Goal: Transaction & Acquisition: Purchase product/service

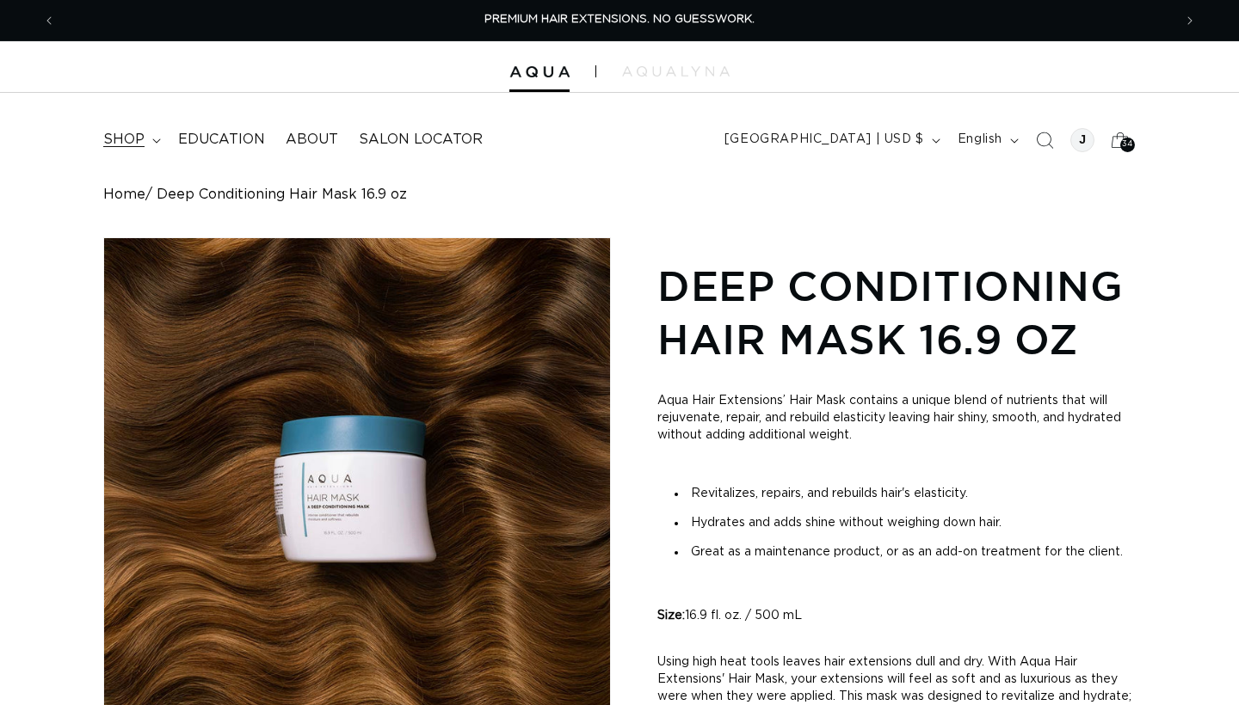
click at [123, 132] on span "shop" at bounding box center [123, 140] width 41 height 18
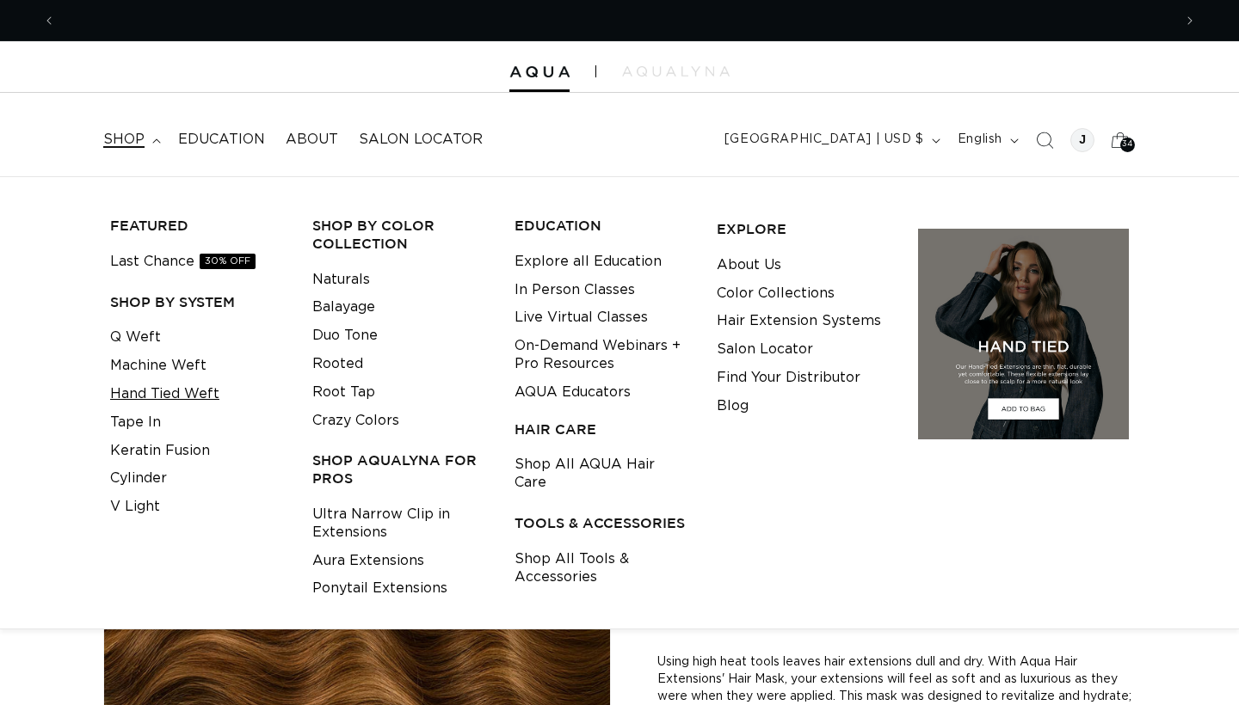
scroll to position [0, 2233]
click at [339, 576] on link "Ponytail Extensions" at bounding box center [379, 589] width 135 height 28
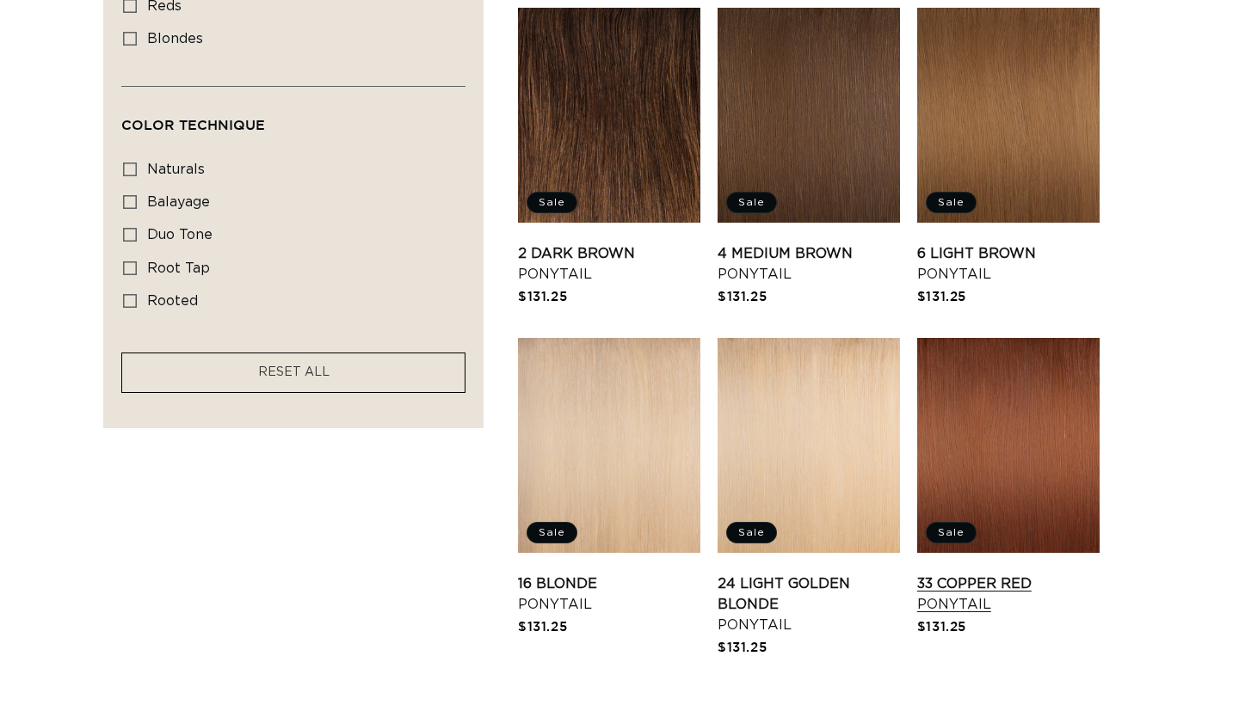
scroll to position [0, 2233]
click at [951, 574] on link "33 Copper Red Ponytail" at bounding box center [1008, 594] width 182 height 41
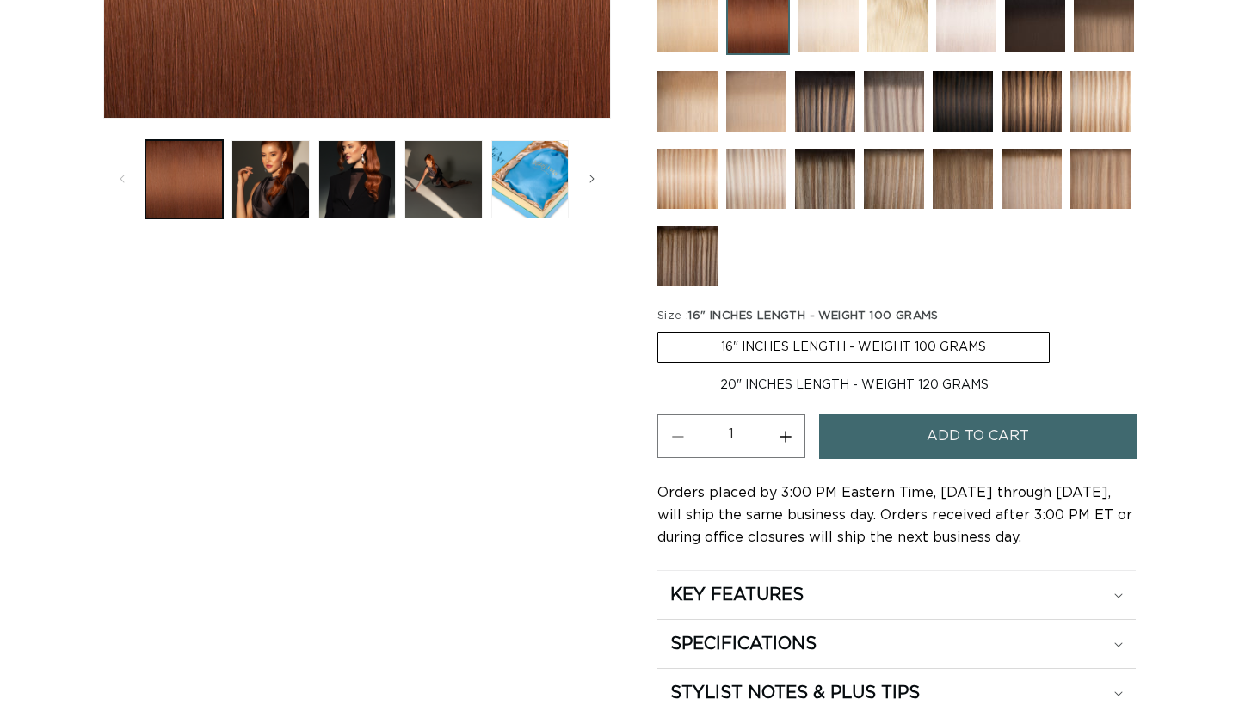
scroll to position [629, 0]
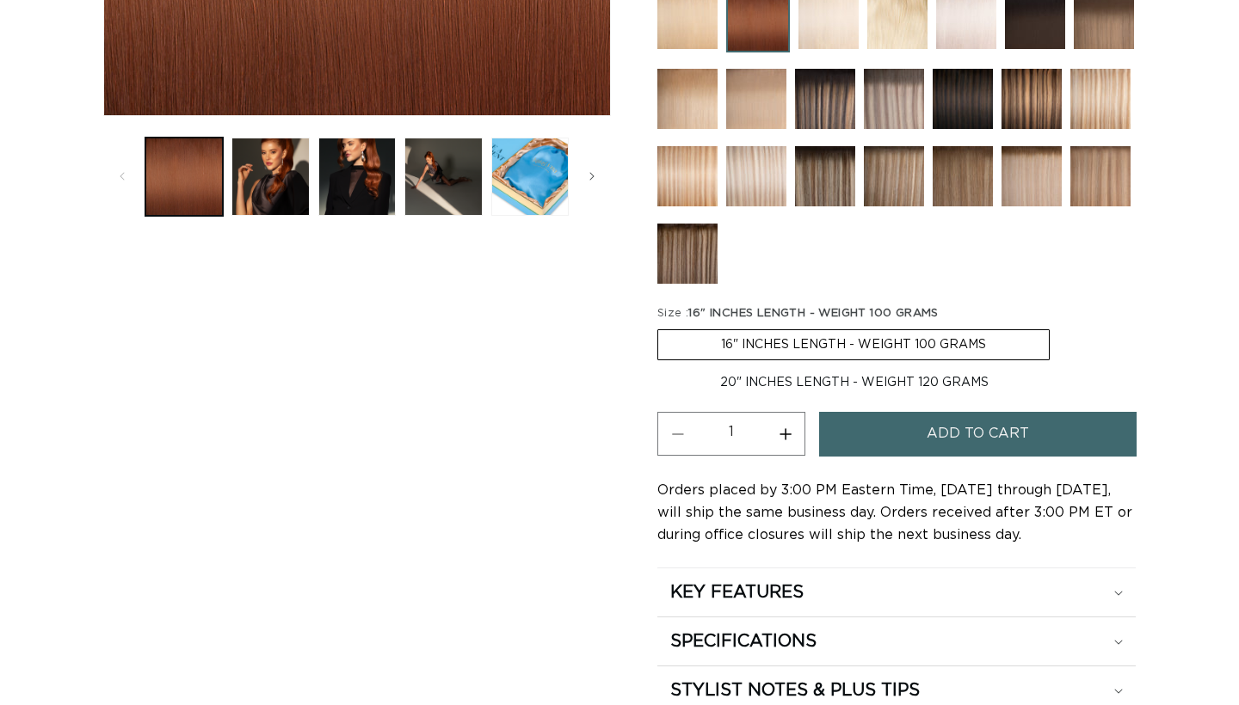
click at [950, 384] on label "20" INCHES LENGTH - WEIGHT 120 GRAMS Variant sold out or unavailable" at bounding box center [854, 382] width 394 height 29
click at [1058, 327] on input "20" INCHES LENGTH - WEIGHT 120 GRAMS Variant sold out or unavailable" at bounding box center [1058, 326] width 1 height 1
radio input "true"
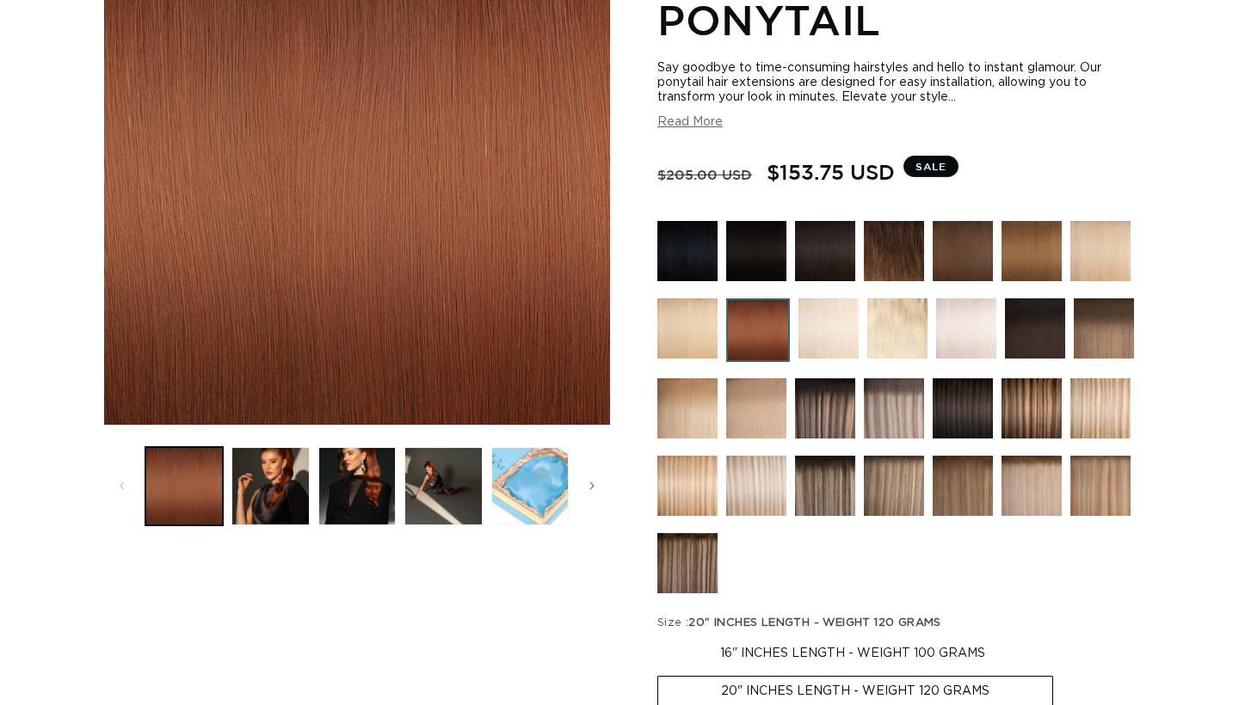
scroll to position [320, 0]
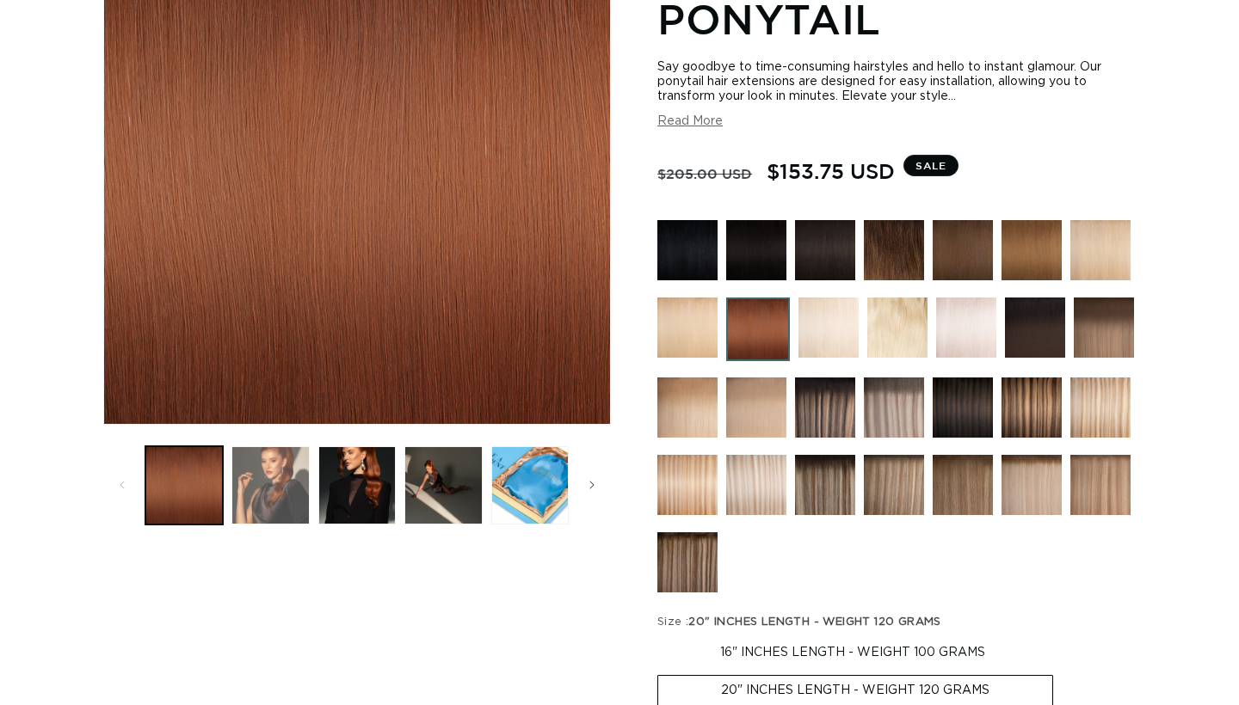
click at [278, 511] on button "Load image 2 in gallery view" at bounding box center [269, 484] width 77 height 77
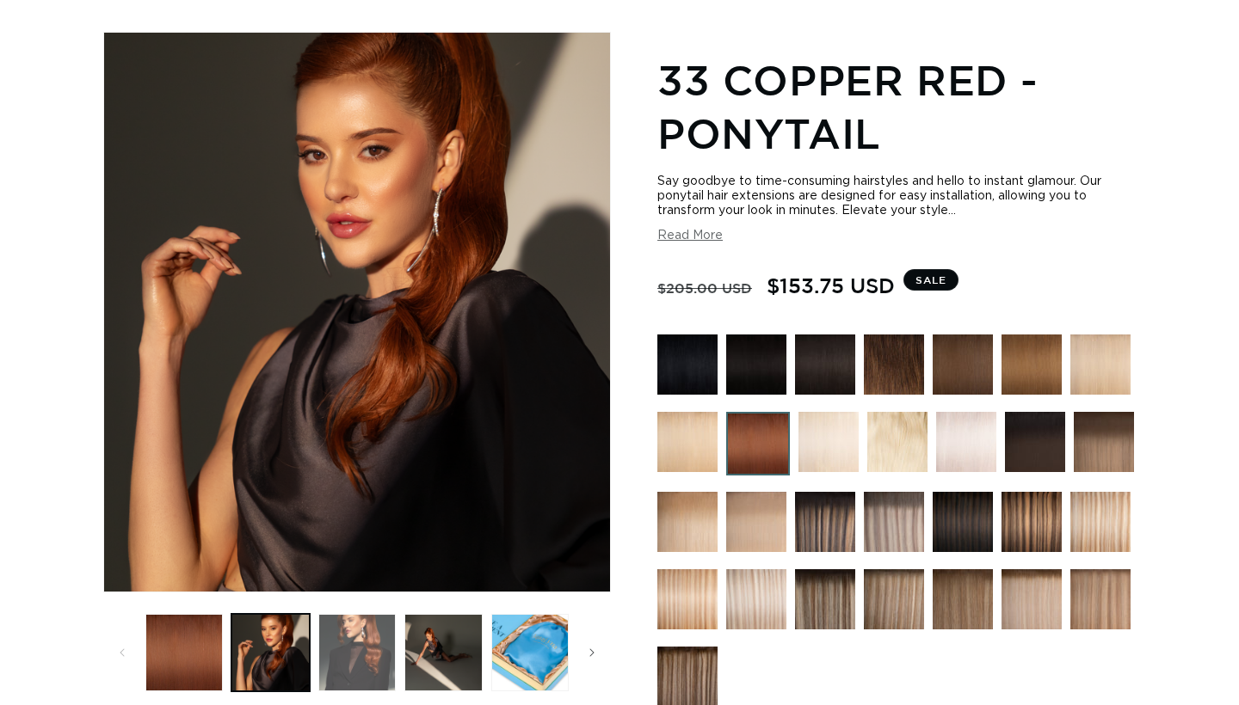
scroll to position [0, 2233]
click at [352, 641] on button "Load image 3 in gallery view" at bounding box center [356, 652] width 77 height 77
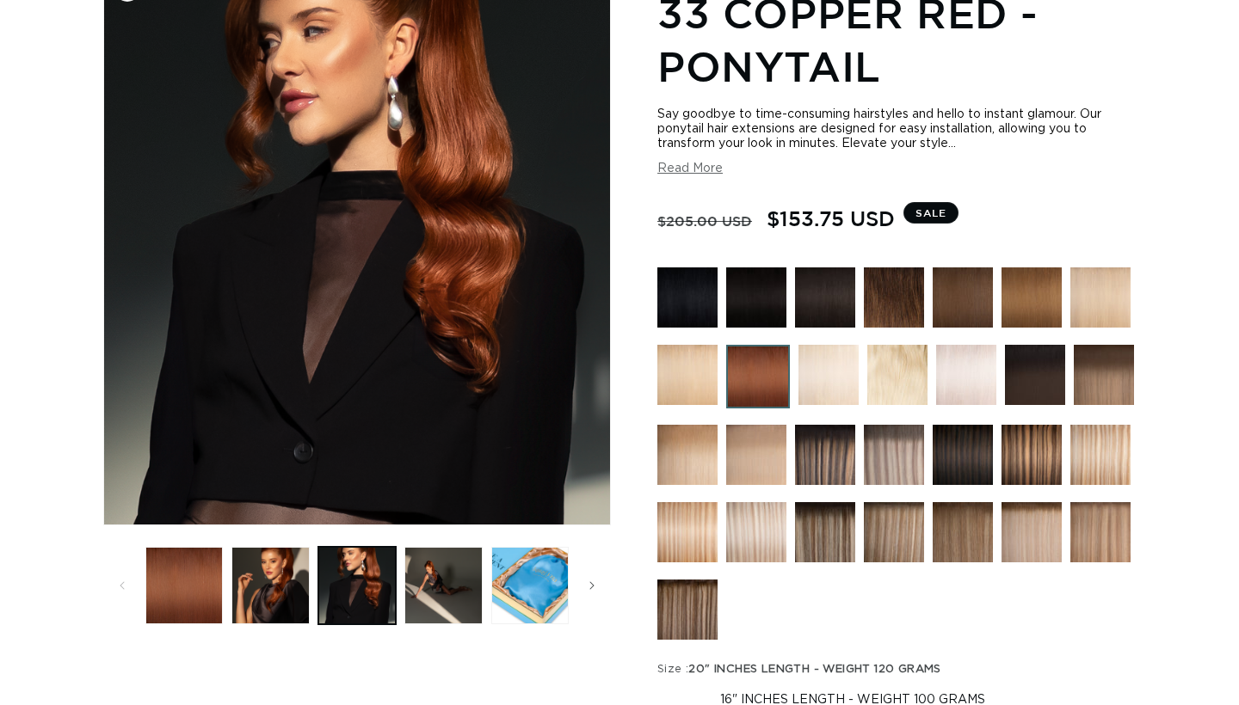
scroll to position [0, 0]
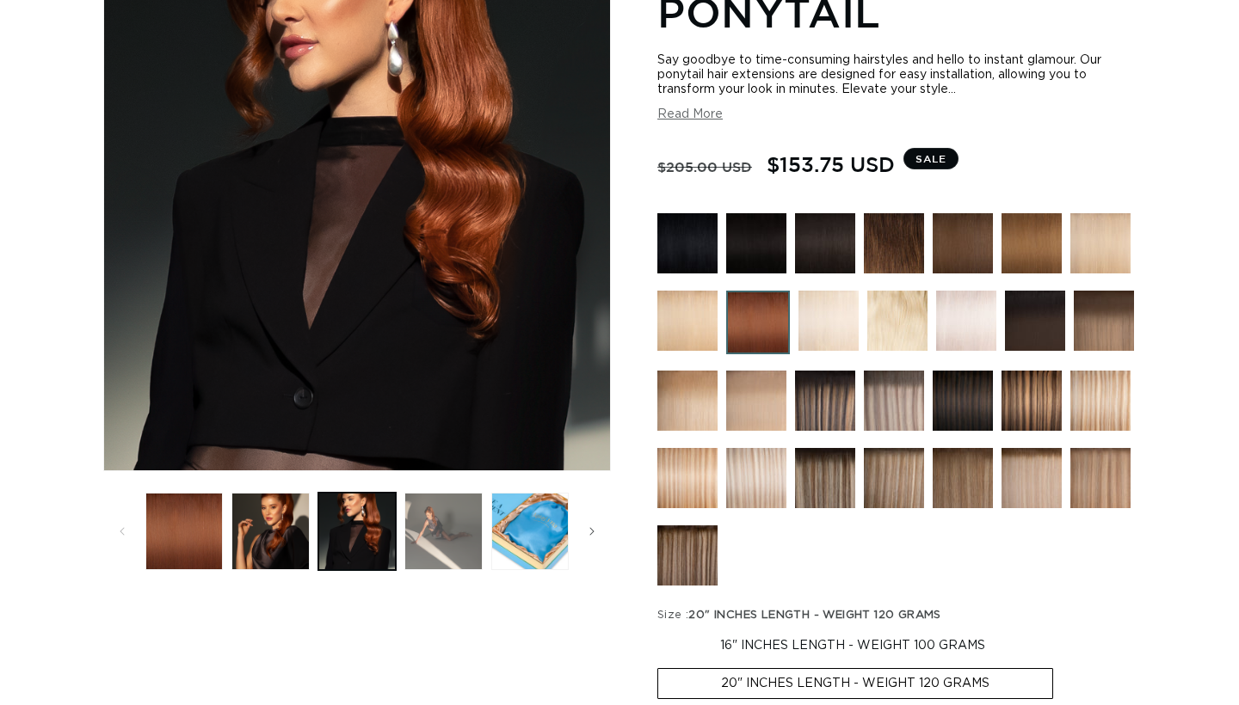
click at [440, 538] on button "Load image 4 in gallery view" at bounding box center [442, 531] width 77 height 77
